Goal: Navigation & Orientation: Find specific page/section

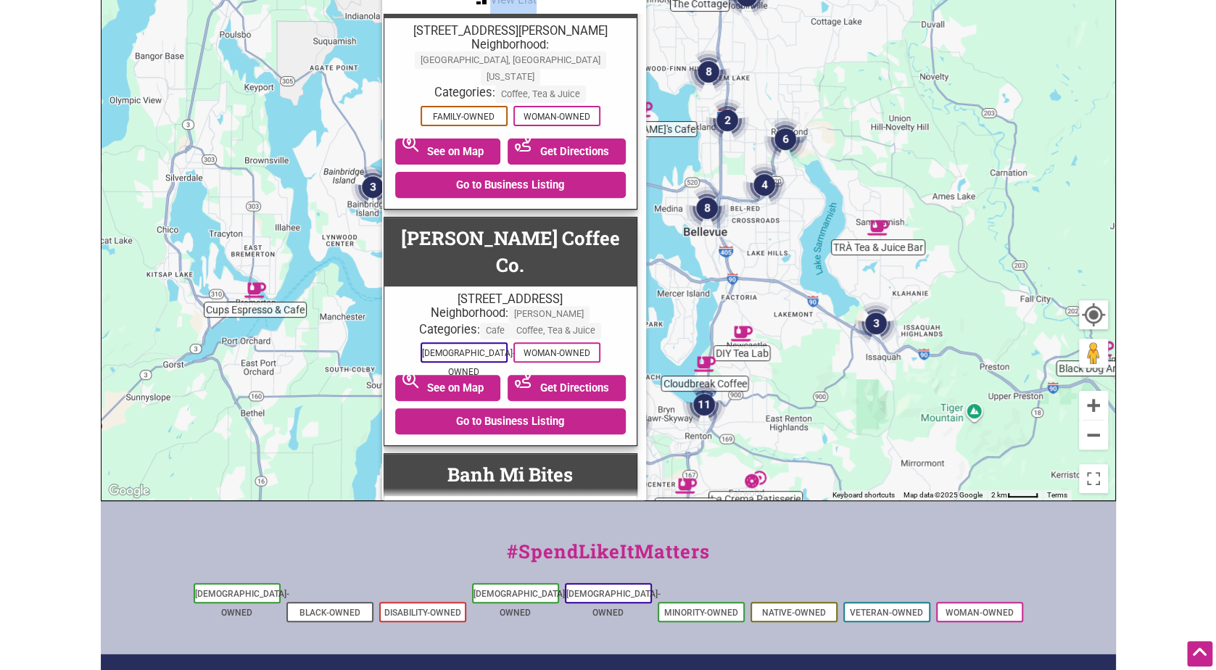
scroll to position [2611, 4]
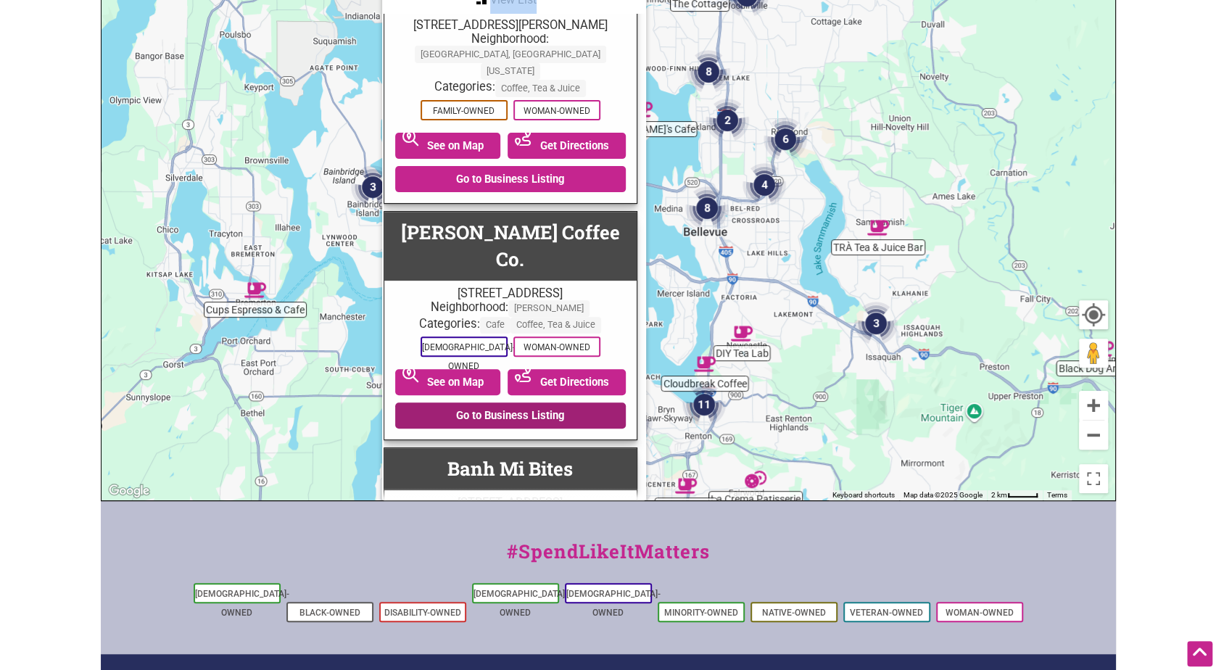
click at [508, 402] on link "Go to Business Listing" at bounding box center [510, 415] width 231 height 26
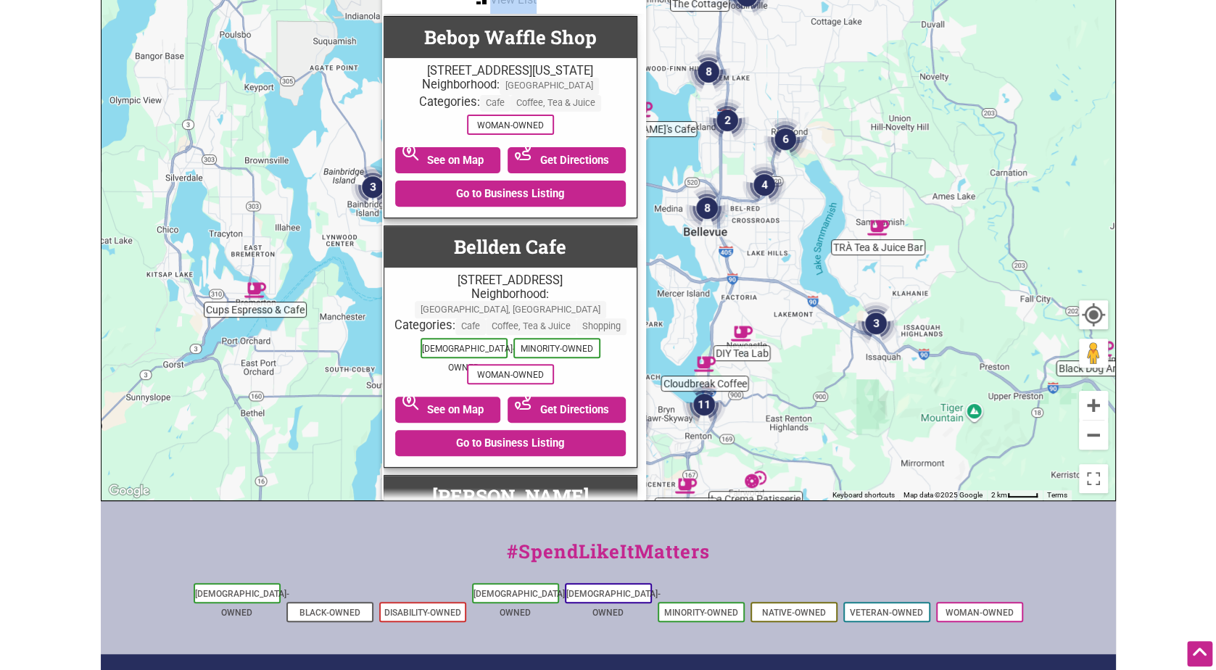
scroll to position [3336, 4]
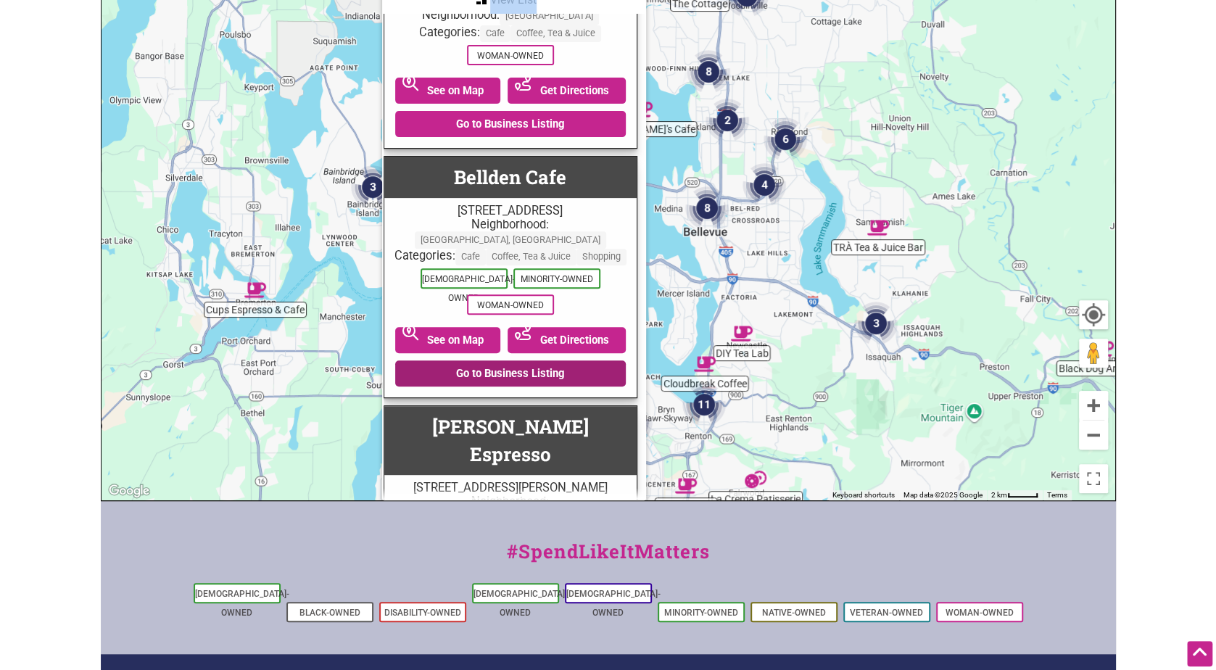
click at [490, 360] on link "Go to Business Listing" at bounding box center [510, 373] width 231 height 26
click at [522, 360] on link "Go to Business Listing" at bounding box center [510, 373] width 231 height 26
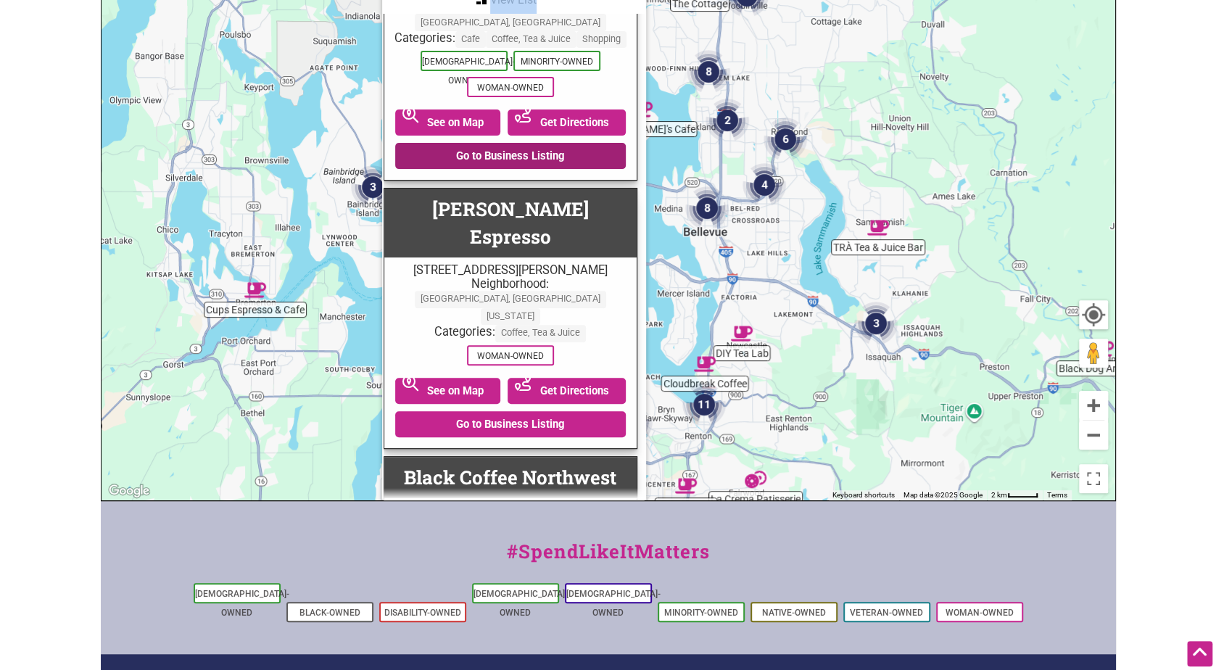
scroll to position [3626, 4]
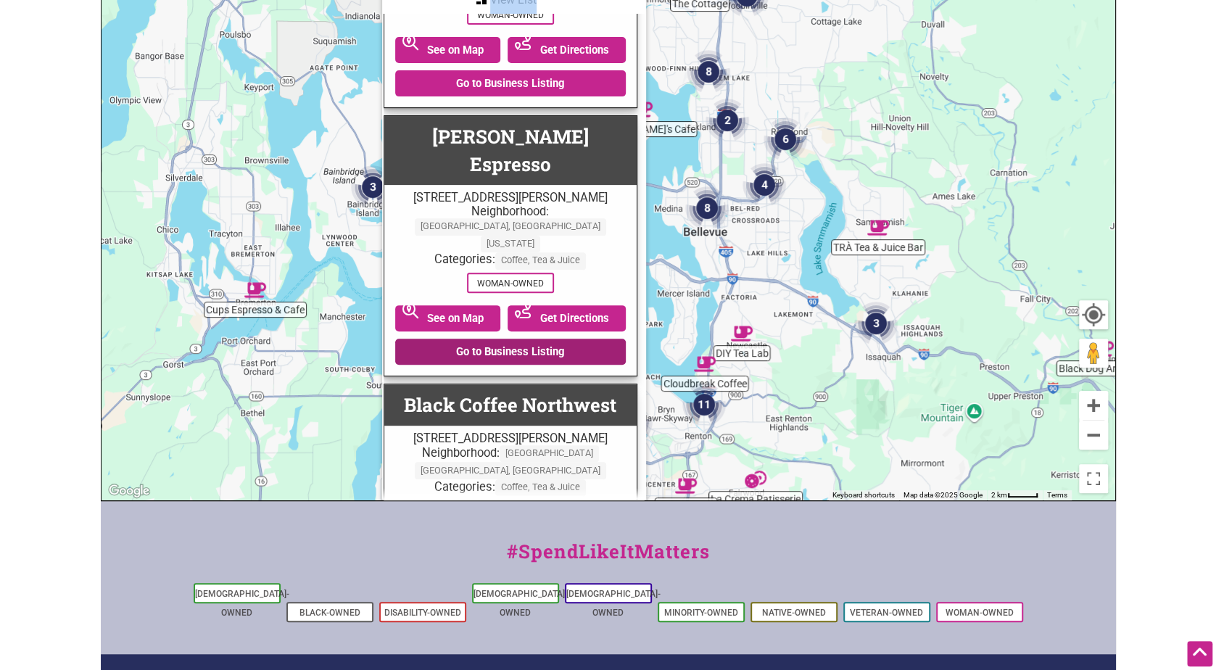
click at [537, 339] on link "Go to Business Listing" at bounding box center [510, 352] width 231 height 26
click at [496, 565] on link "Go to Business Listing" at bounding box center [510, 578] width 231 height 26
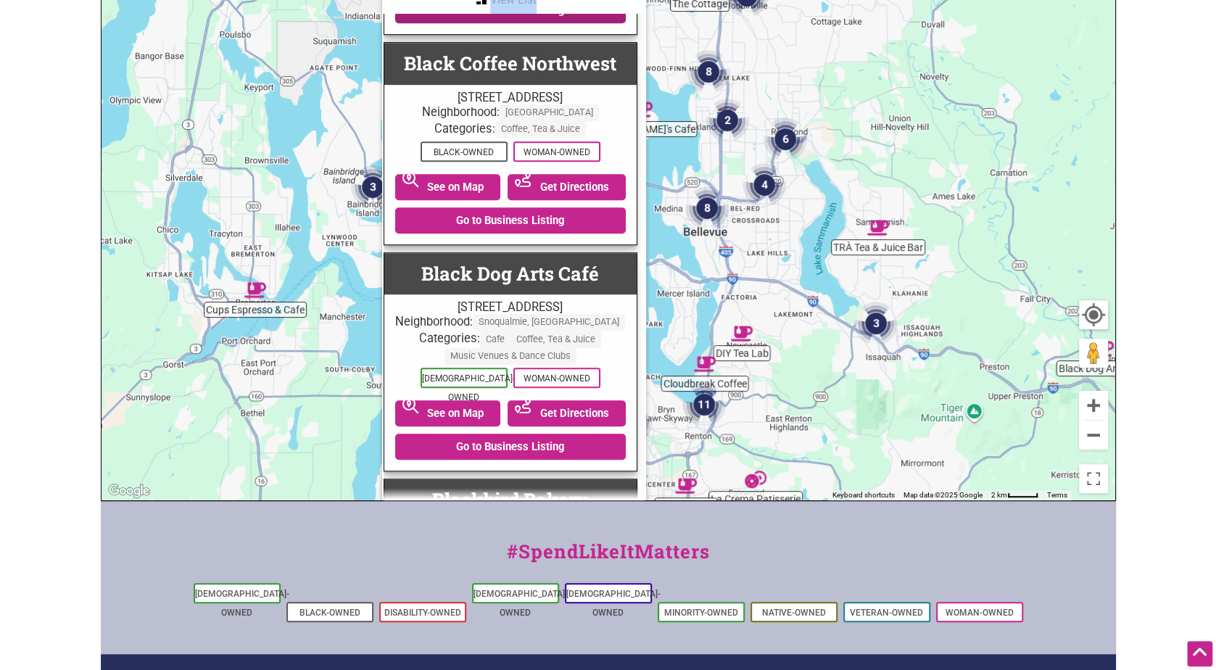
scroll to position [4206, 4]
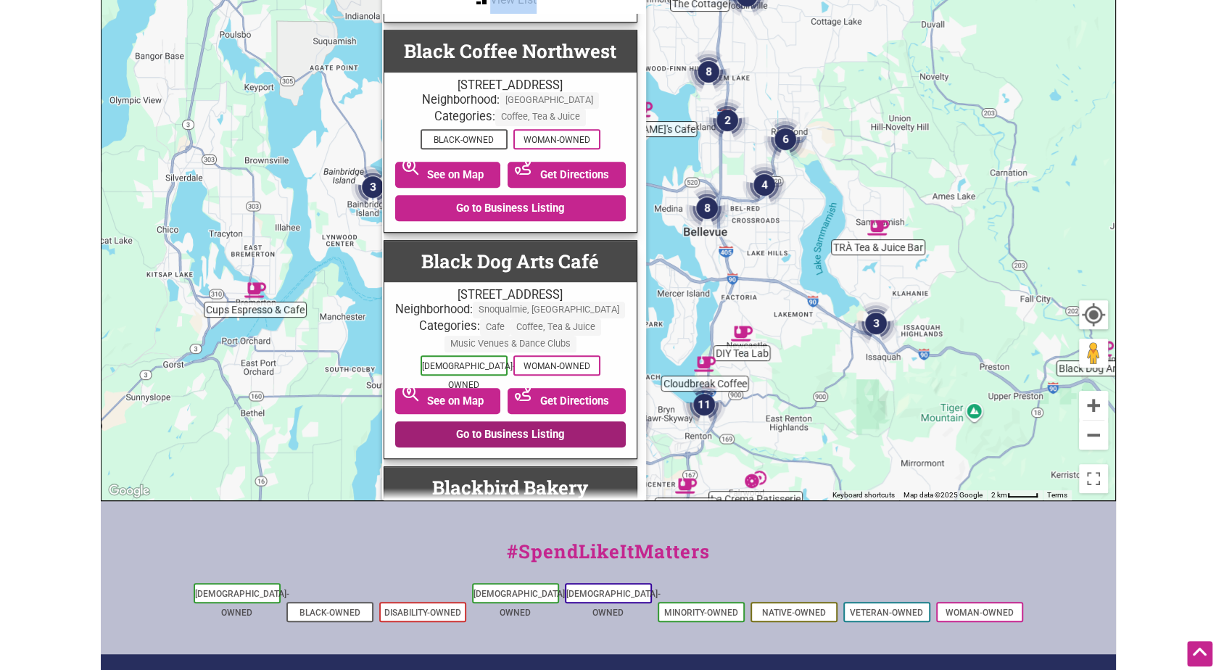
click at [512, 421] on link "Go to Business Listing" at bounding box center [510, 434] width 231 height 26
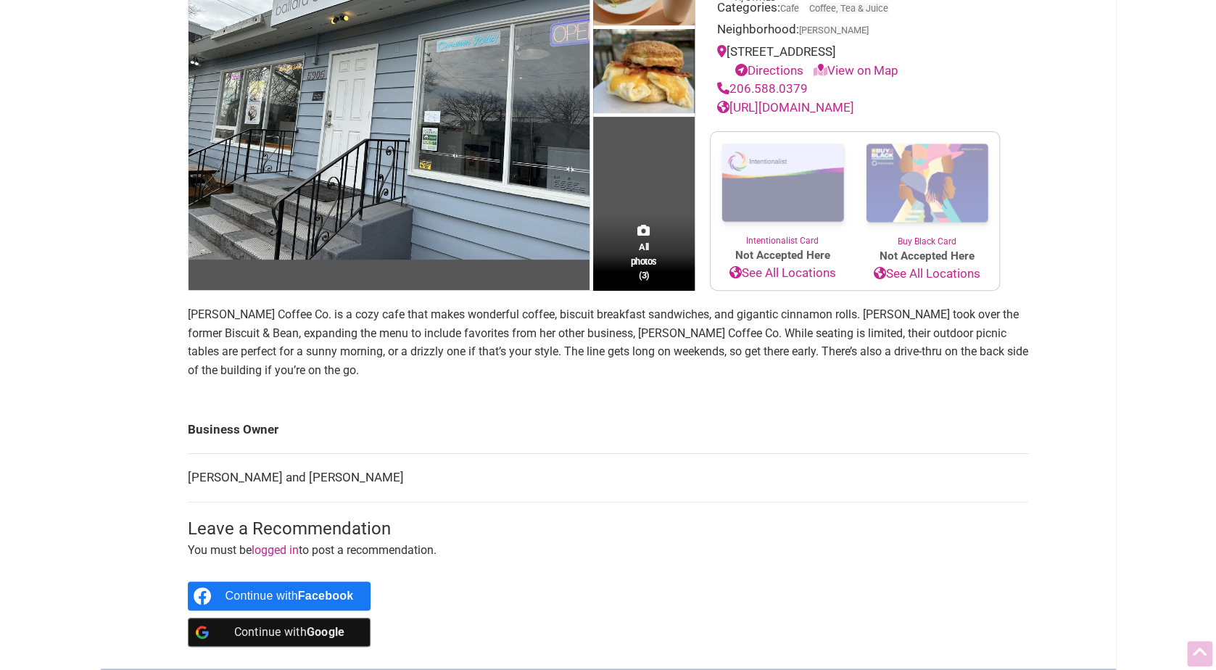
scroll to position [218, 0]
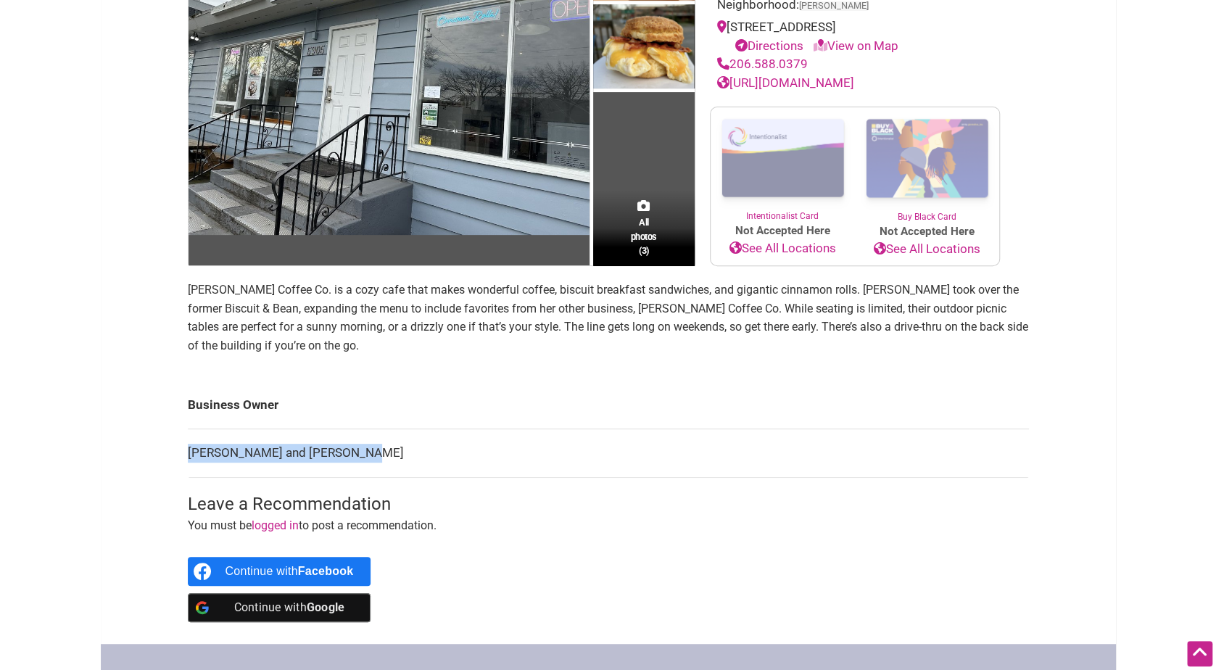
drag, startPoint x: 372, startPoint y: 451, endPoint x: 188, endPoint y: 456, distance: 184.3
click at [188, 456] on td "Brianne Ryan and Stephen Woo" at bounding box center [608, 453] width 841 height 49
copy td "Brianne Ryan and Stephen Woo"
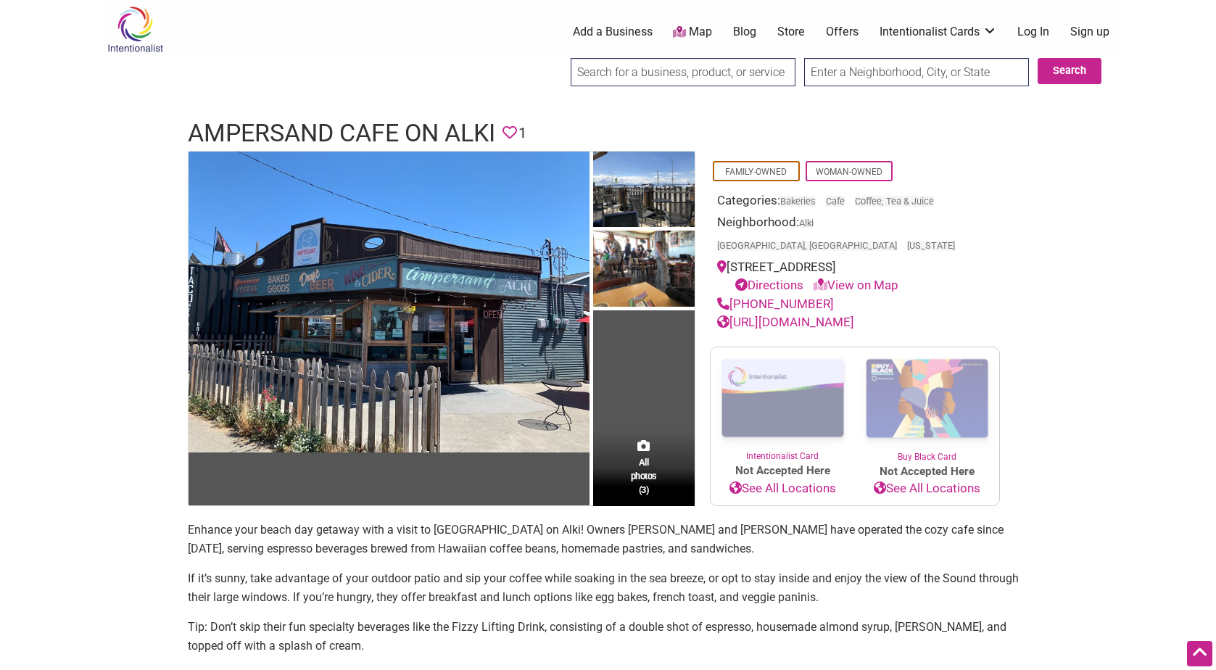
scroll to position [73, 0]
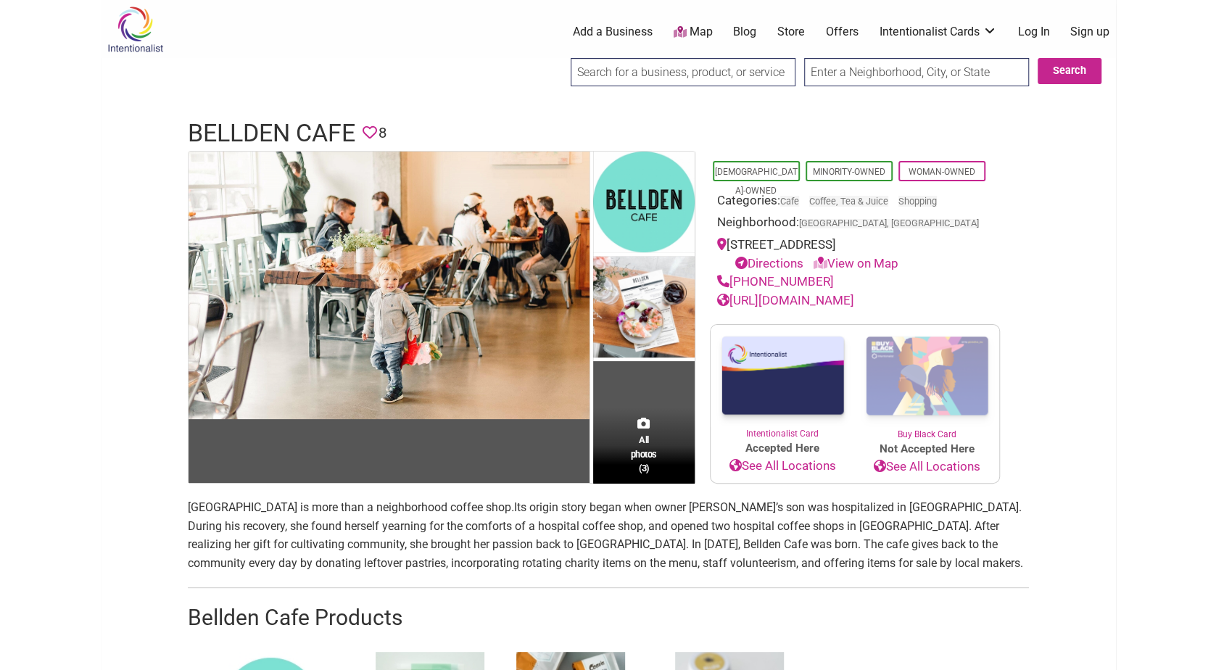
scroll to position [290, 0]
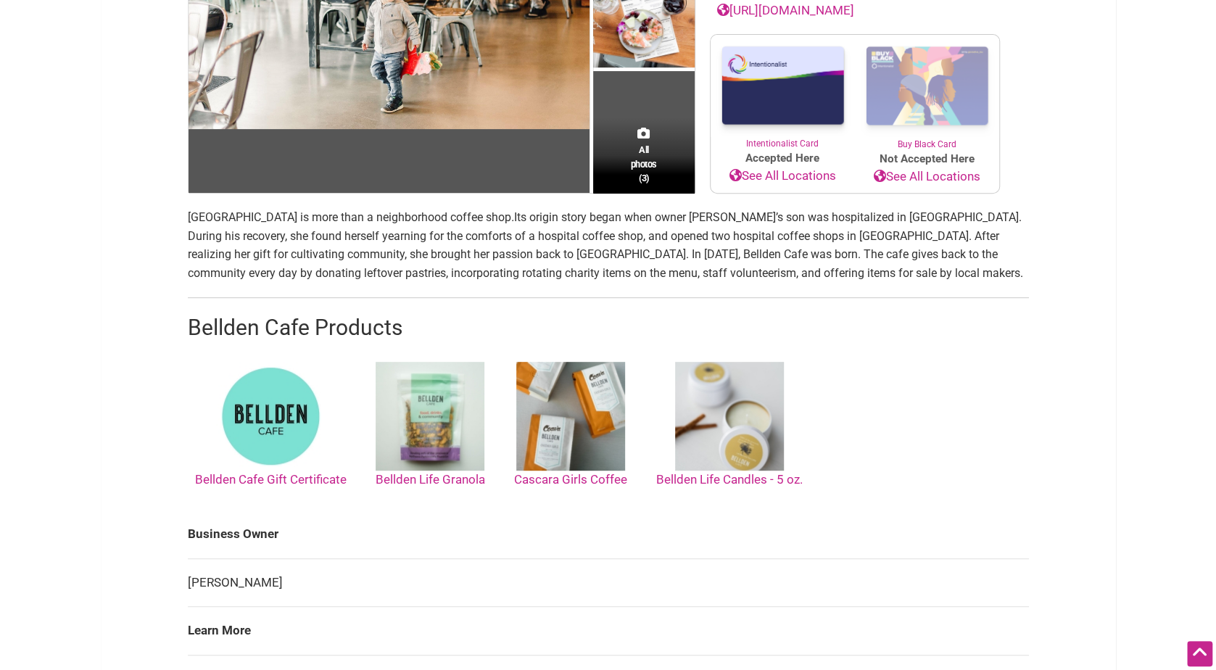
click at [578, 424] on img at bounding box center [570, 416] width 109 height 109
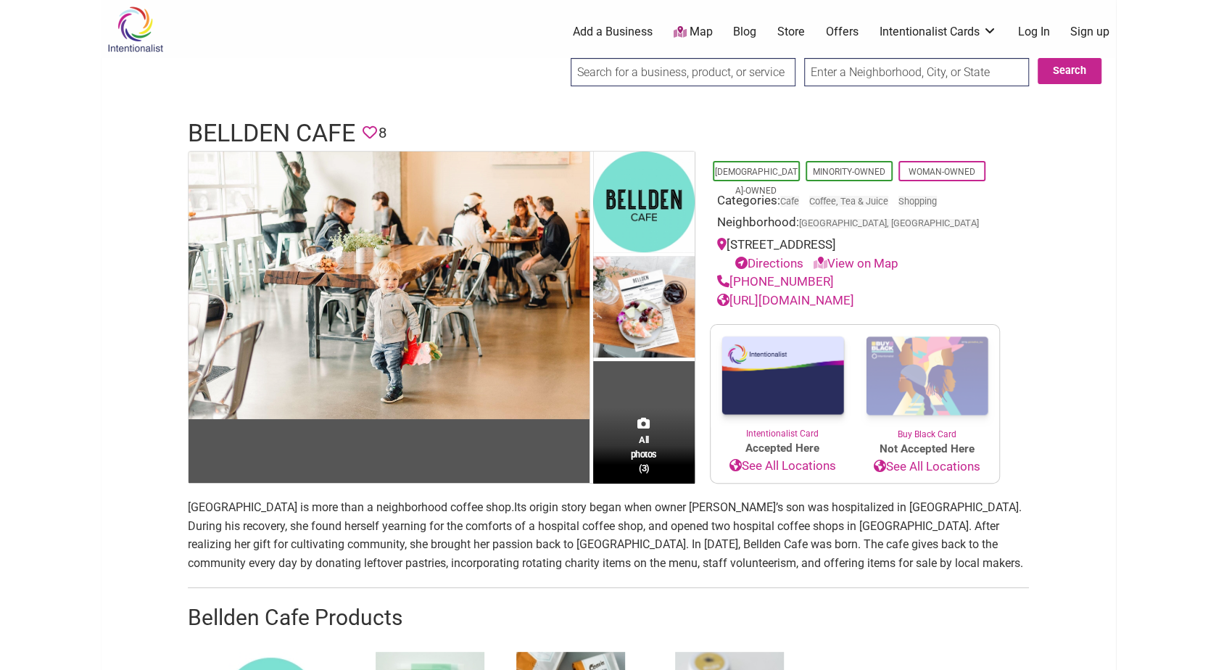
click at [817, 300] on link "https://www.belldencafe.com/" at bounding box center [785, 300] width 137 height 15
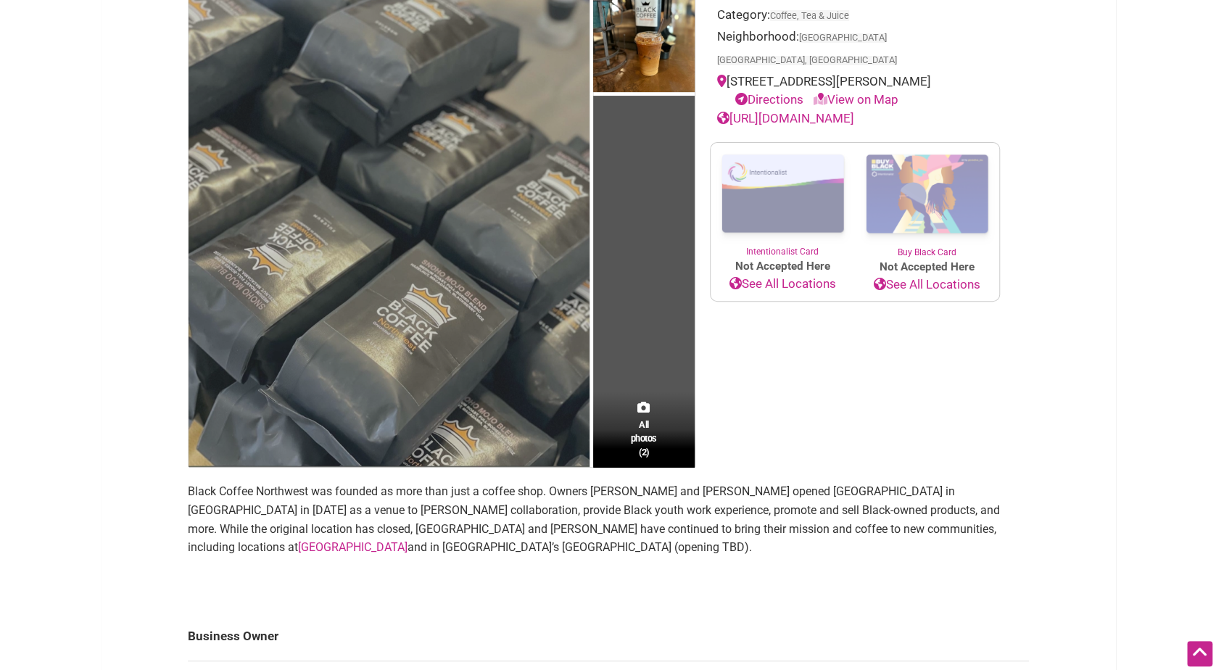
scroll to position [73, 0]
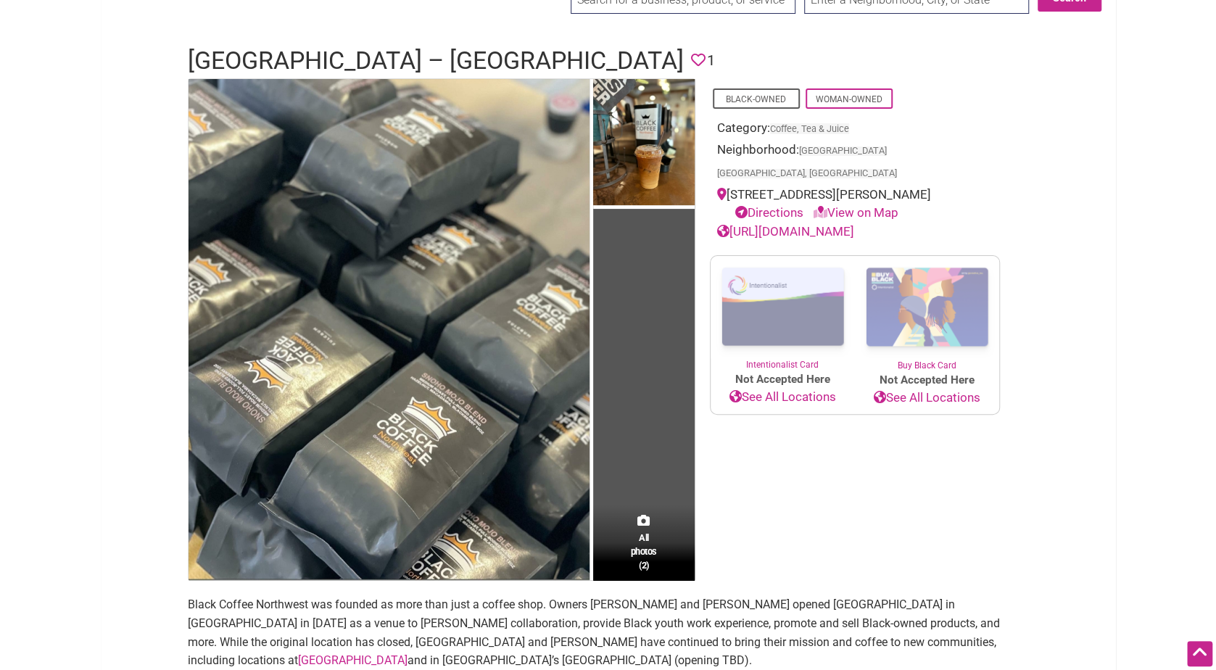
click at [854, 224] on link "[URL][DOMAIN_NAME]" at bounding box center [785, 231] width 137 height 15
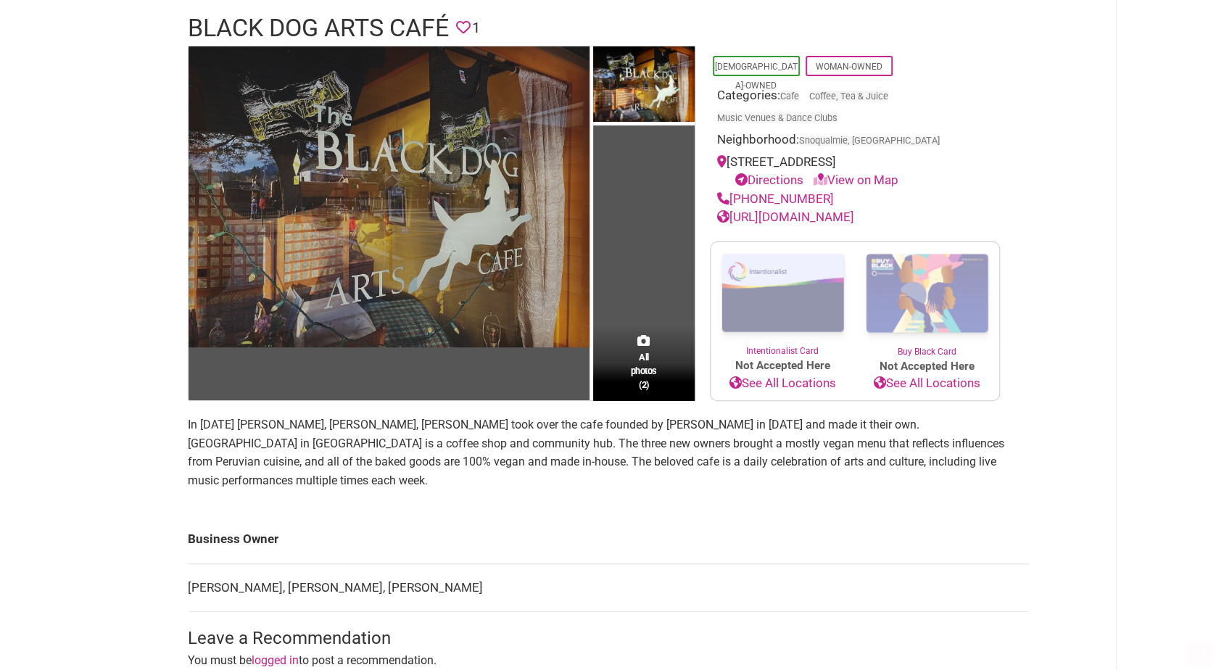
scroll to position [145, 0]
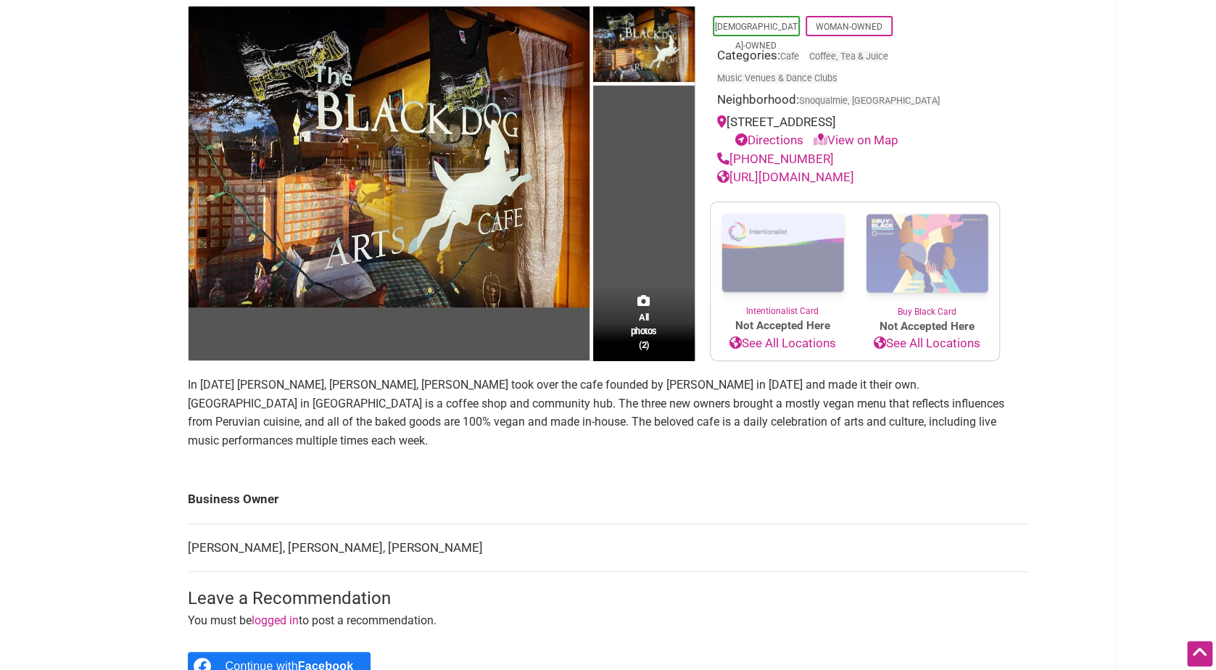
click at [827, 178] on link "[URL][DOMAIN_NAME]" at bounding box center [785, 177] width 137 height 15
